Goal: Information Seeking & Learning: Learn about a topic

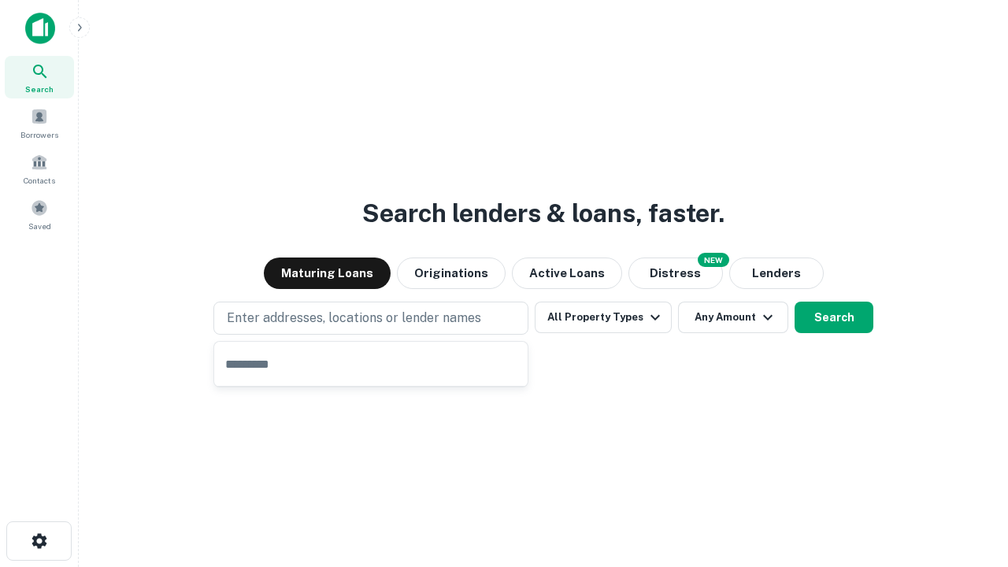
type input "**********"
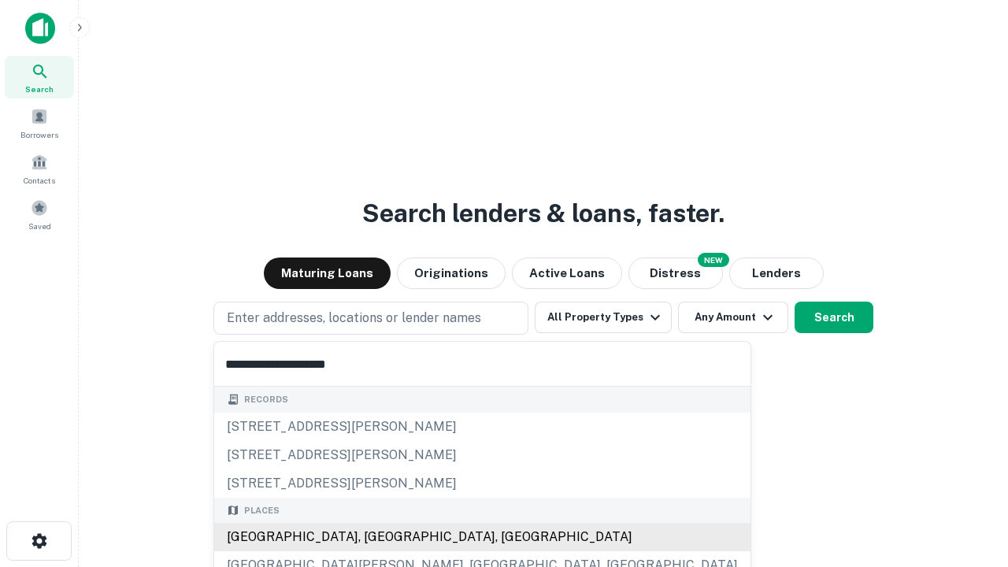
click at [376, 537] on div "Santa Monica, CA, USA" at bounding box center [482, 537] width 536 height 28
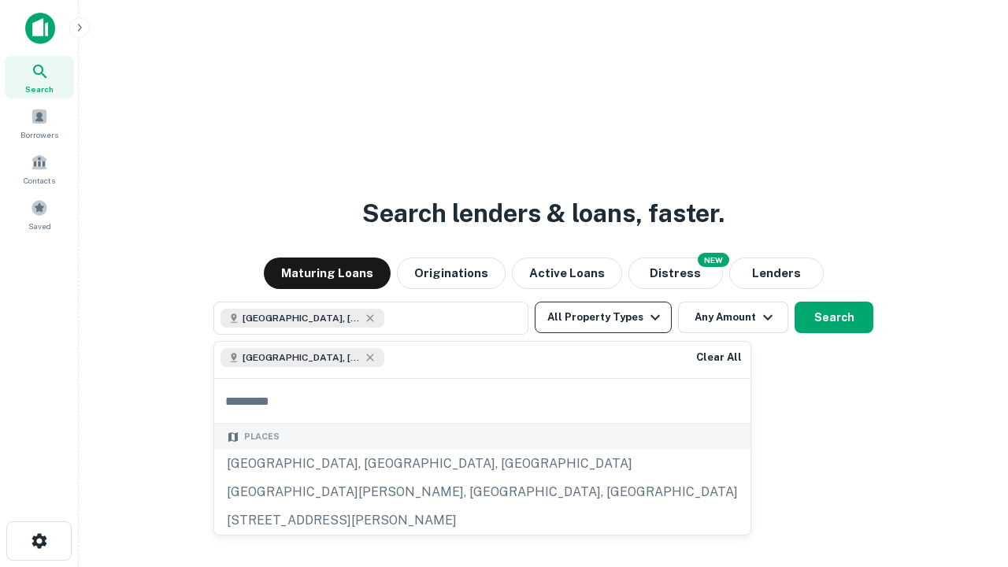
click at [603, 317] on button "All Property Types" at bounding box center [603, 317] width 137 height 31
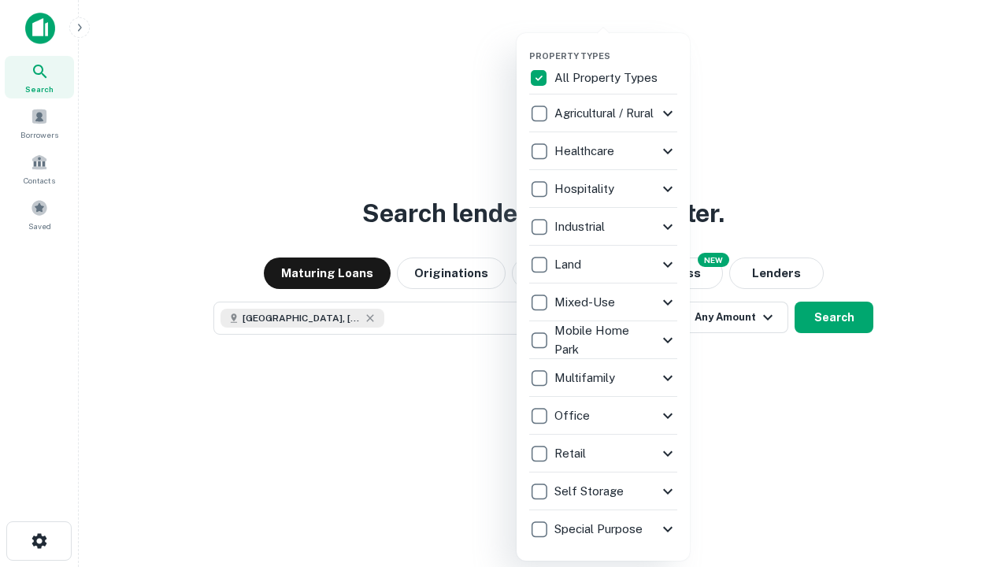
click at [616, 46] on button "button" at bounding box center [615, 46] width 173 height 1
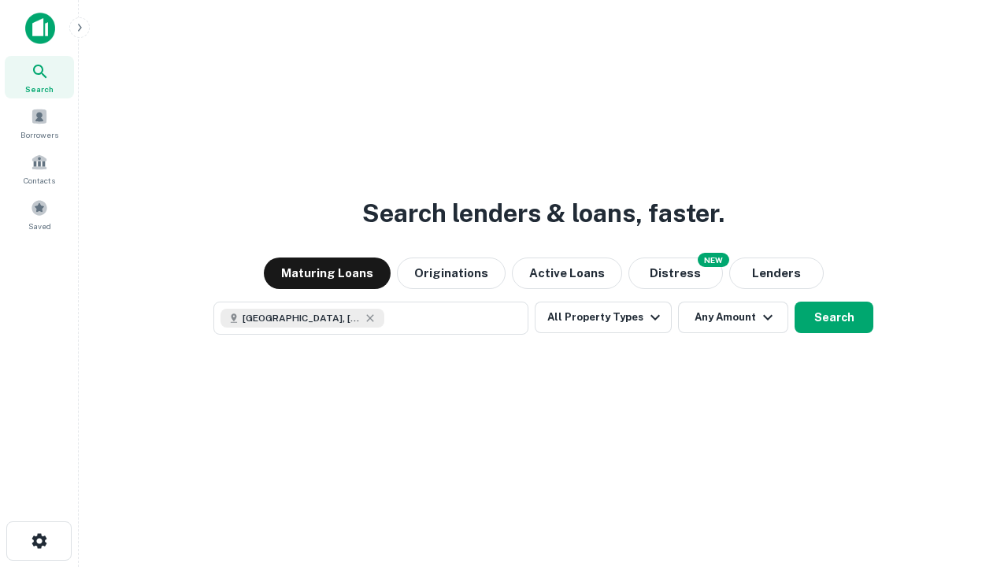
scroll to position [25, 0]
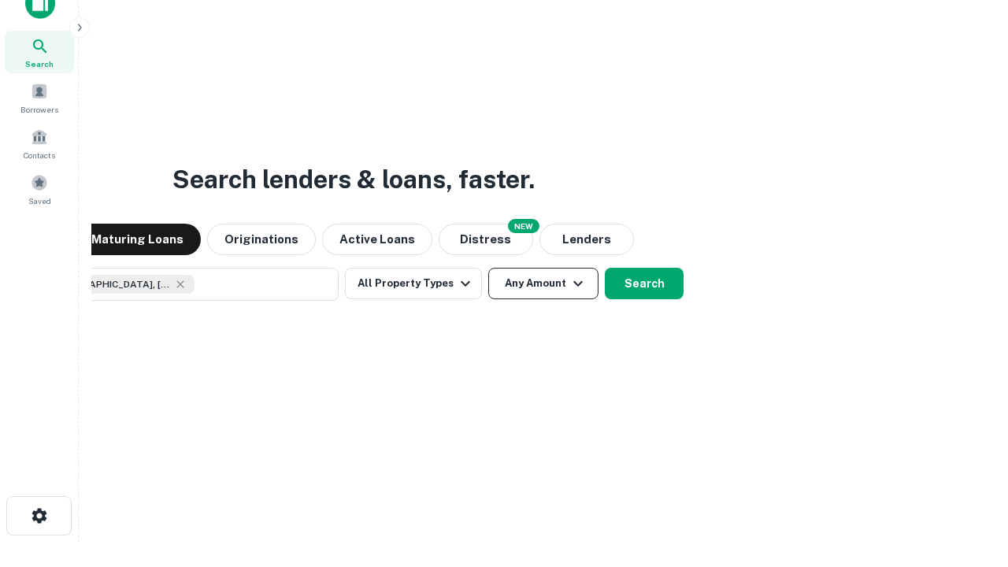
click at [488, 268] on button "Any Amount" at bounding box center [543, 283] width 110 height 31
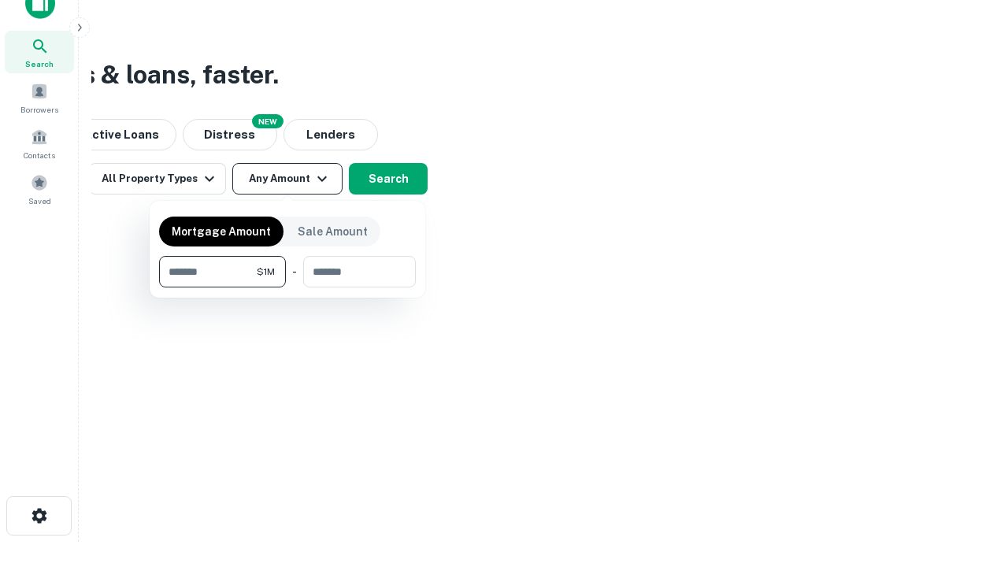
type input "*******"
click at [287, 287] on button "button" at bounding box center [287, 287] width 257 height 1
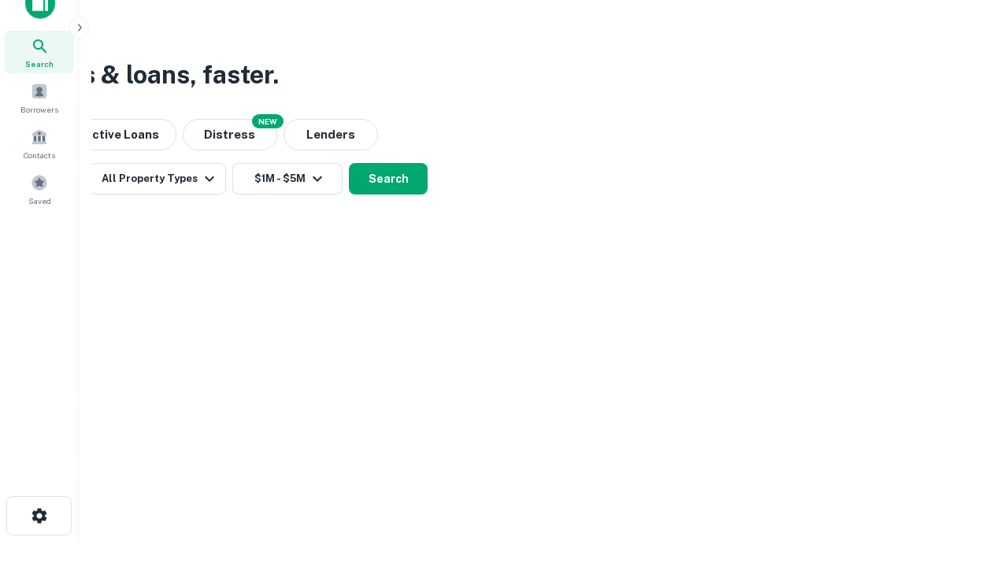
scroll to position [25, 0]
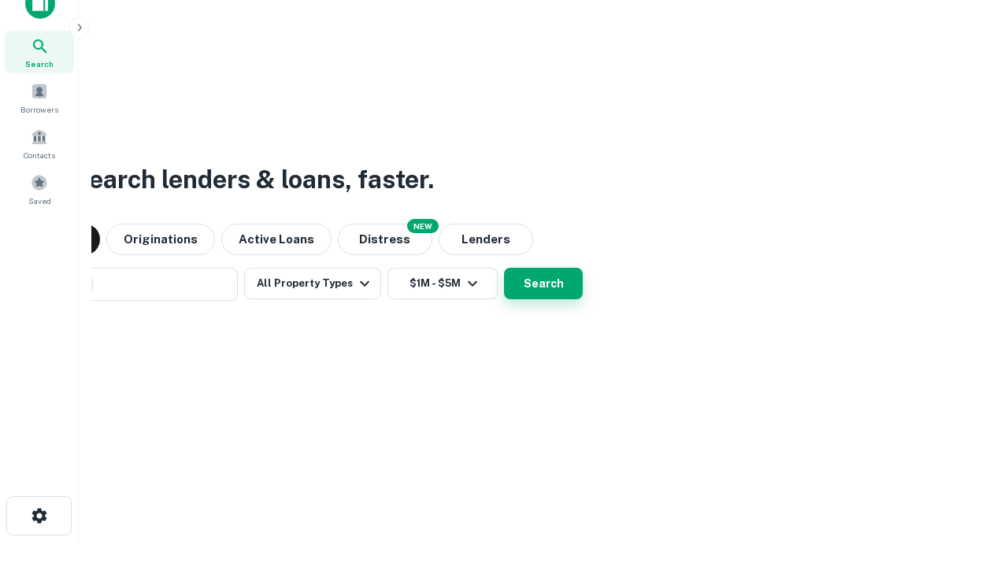
click at [504, 268] on button "Search" at bounding box center [543, 283] width 79 height 31
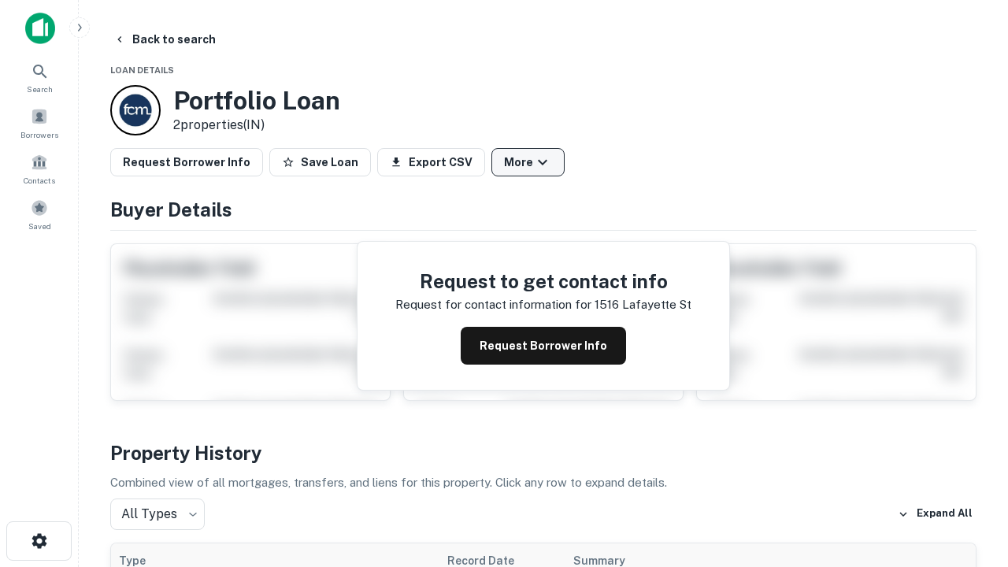
click at [528, 162] on button "More" at bounding box center [527, 162] width 73 height 28
